Goal: Find specific page/section: Find specific page/section

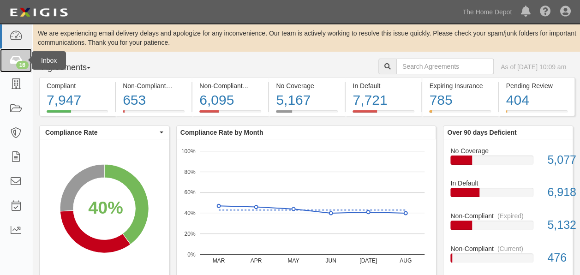
click at [22, 63] on div "16" at bounding box center [22, 65] width 12 height 8
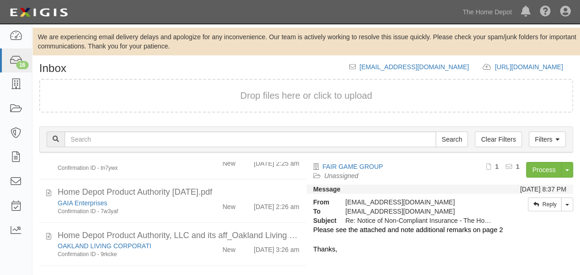
scroll to position [589, 0]
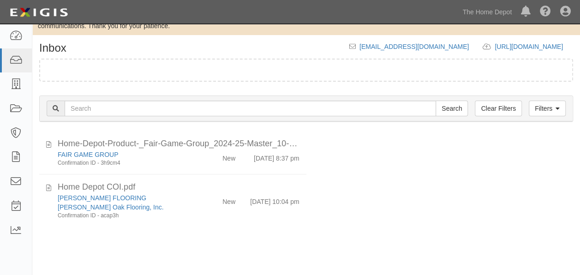
scroll to position [27, 0]
